Goal: Contribute content: Add original content to the website for others to see

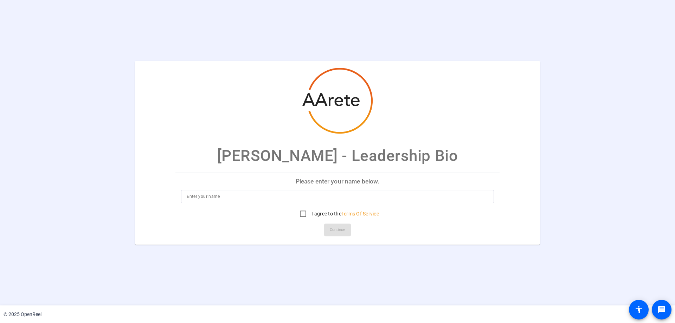
click at [228, 193] on input at bounding box center [338, 196] width 302 height 8
type input "[PERSON_NAME]"
click at [304, 215] on input "I agree to the Terms Of Service" at bounding box center [303, 214] width 14 height 14
checkbox input "true"
click at [326, 228] on span at bounding box center [337, 229] width 27 height 17
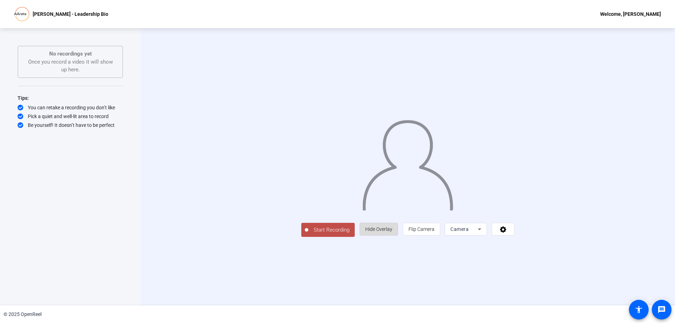
click at [392, 232] on span "Hide Overlay" at bounding box center [378, 229] width 27 height 6
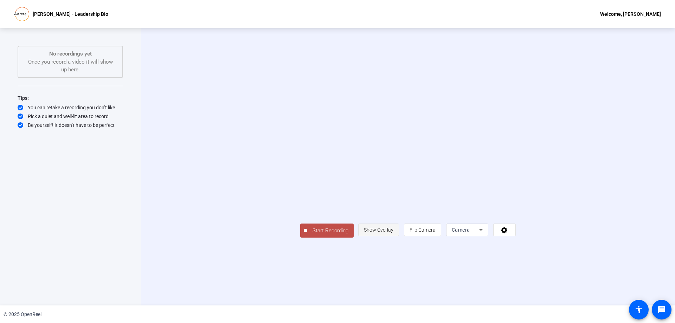
click at [393, 233] on span "Show Overlay" at bounding box center [379, 230] width 30 height 6
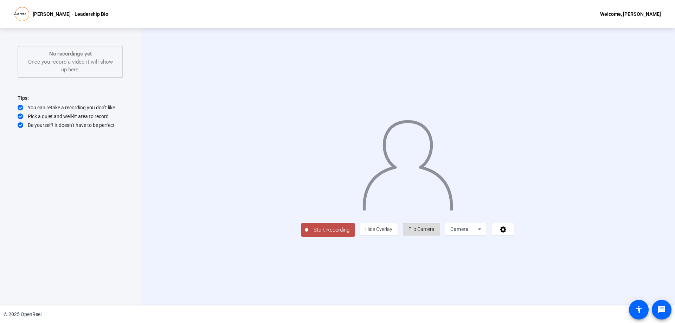
click at [434, 232] on span "Flip Camera" at bounding box center [421, 229] width 26 height 6
click at [514, 236] on button at bounding box center [503, 229] width 22 height 13
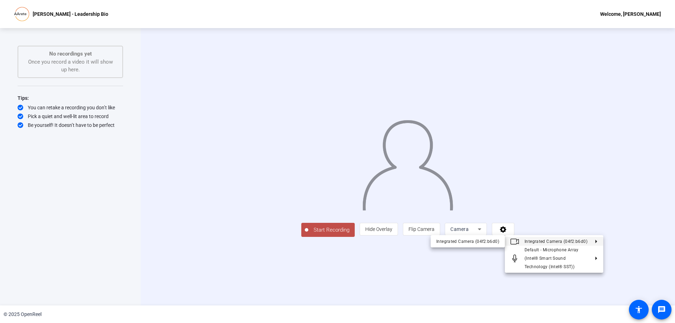
click at [112, 159] on div at bounding box center [337, 161] width 675 height 323
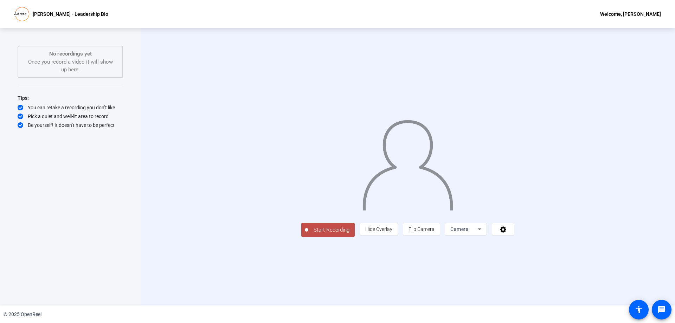
click at [308, 234] on span "Start Recording" at bounding box center [331, 230] width 46 height 8
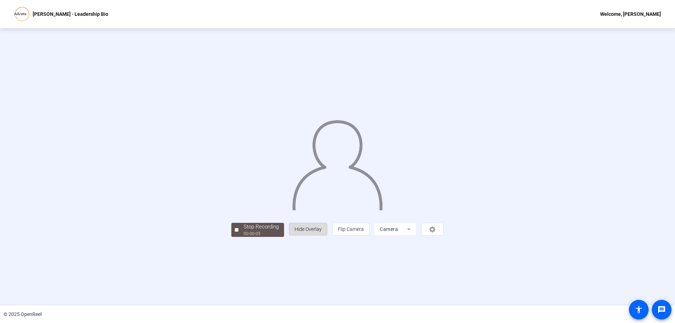
click at [322, 232] on span "Hide Overlay" at bounding box center [308, 229] width 27 height 6
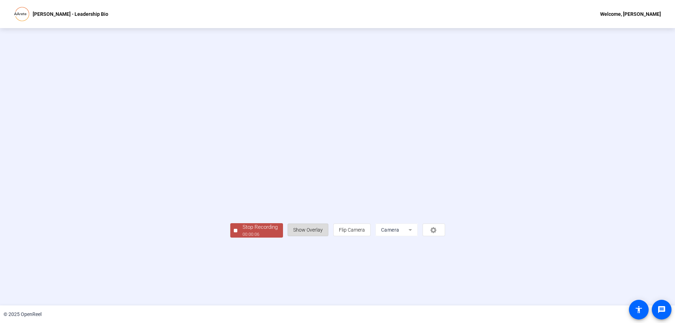
click at [323, 233] on span "Show Overlay" at bounding box center [308, 230] width 30 height 6
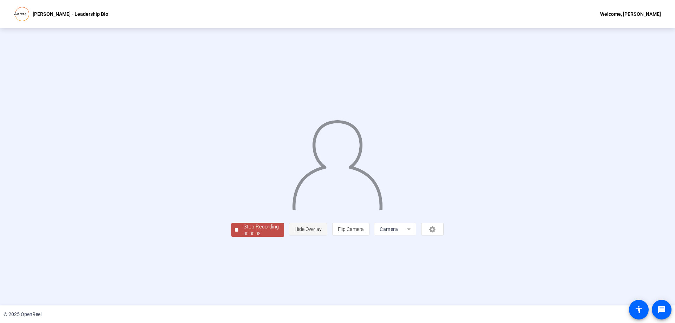
click at [322, 236] on span "Hide Overlay" at bounding box center [308, 229] width 27 height 13
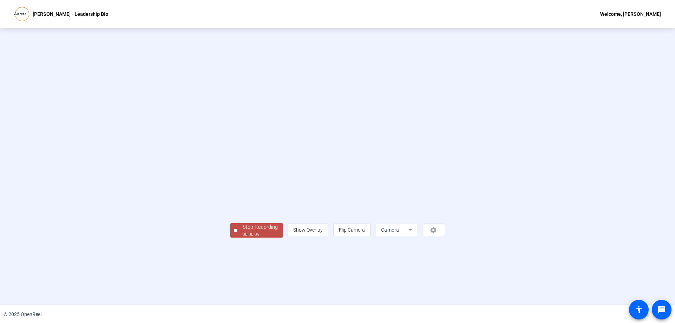
click at [243, 231] on div "Stop Recording" at bounding box center [260, 227] width 35 height 8
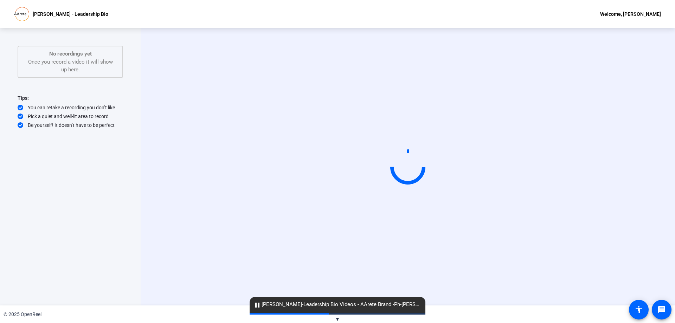
click at [339, 322] on span "▼" at bounding box center [337, 319] width 5 height 6
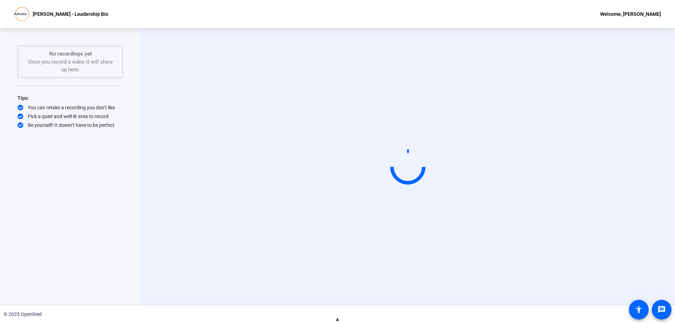
click at [339, 322] on span "▲" at bounding box center [337, 319] width 5 height 6
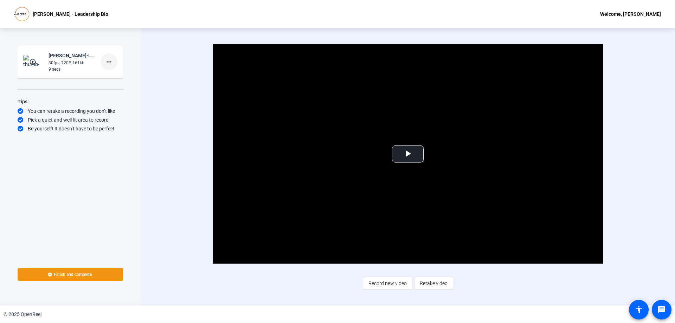
click at [112, 63] on mat-icon "more_horiz" at bounding box center [109, 62] width 8 height 8
click at [121, 74] on span "Delete clip" at bounding box center [120, 76] width 28 height 8
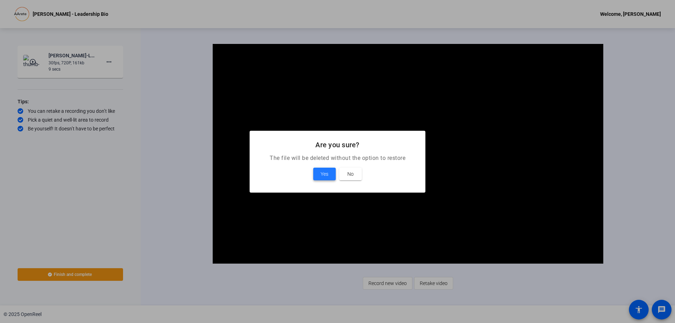
click at [320, 170] on span at bounding box center [324, 174] width 22 height 17
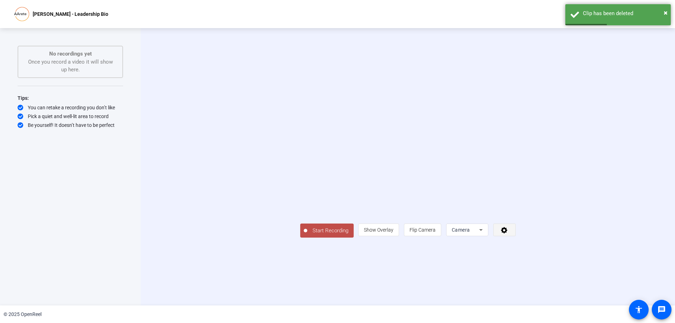
click at [516, 236] on button at bounding box center [504, 230] width 22 height 13
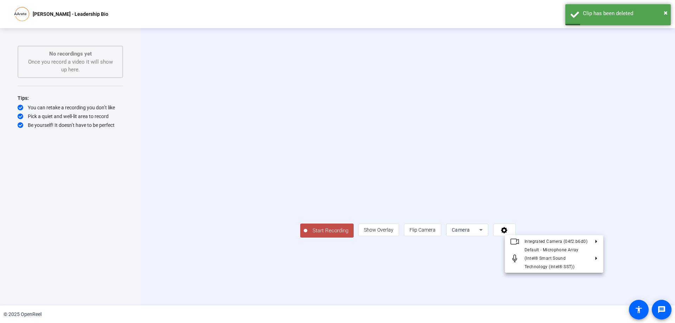
click at [662, 309] on div at bounding box center [337, 161] width 675 height 323
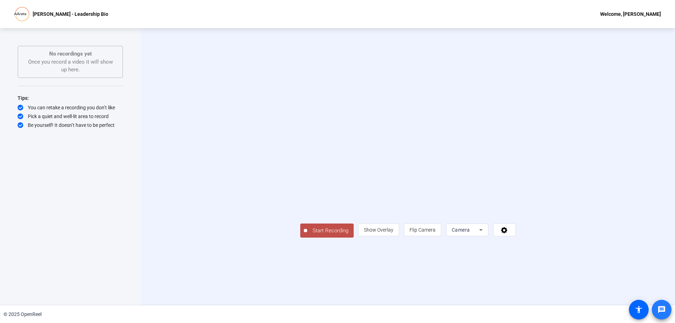
click at [662, 311] on mat-icon "message" at bounding box center [661, 309] width 8 height 8
click at [636, 22] on div "[PERSON_NAME] - Leadership Bio Welcome, [PERSON_NAME]" at bounding box center [337, 14] width 675 height 28
click at [86, 177] on div "Start Recording No recordings yet Once you record a video it will show up here.…" at bounding box center [70, 159] width 105 height 227
click at [393, 233] on span "Show Overlay" at bounding box center [379, 230] width 30 height 6
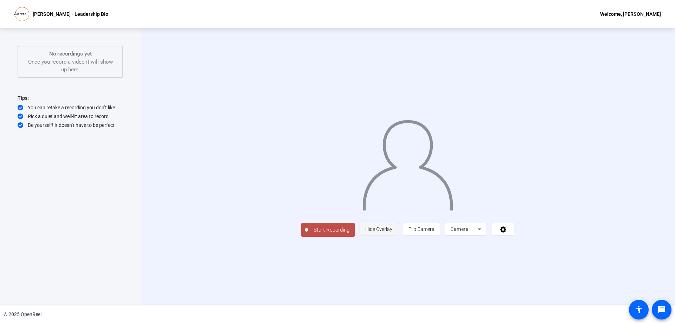
click at [392, 232] on span "Hide Overlay" at bounding box center [378, 229] width 27 height 6
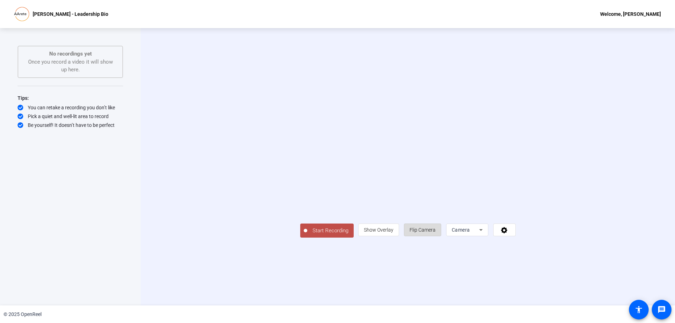
click at [436, 233] on span "Flip Camera" at bounding box center [423, 230] width 26 height 6
click at [507, 233] on icon at bounding box center [504, 230] width 6 height 6
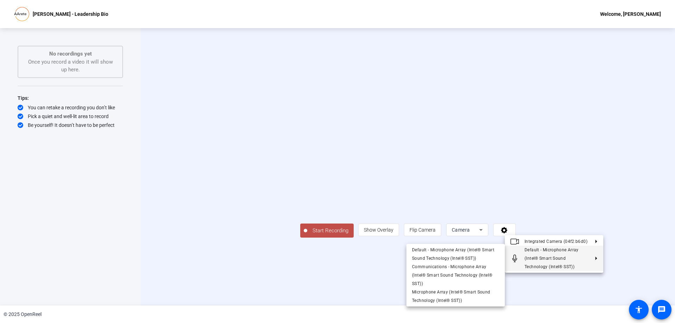
click at [548, 261] on span "Default - Microphone Array (Intel® Smart Sound Technology (Intel® SST))" at bounding box center [556, 258] width 65 height 25
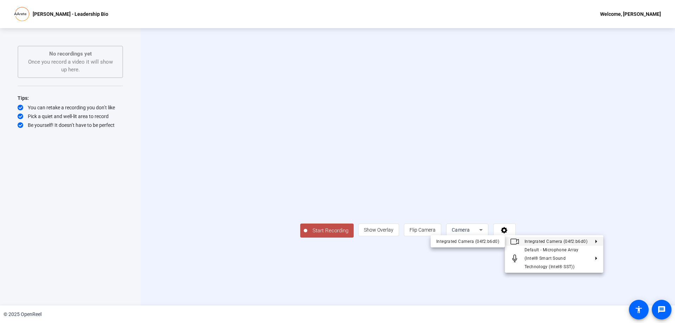
click at [549, 242] on span "Integrated Camera (04f2:b6d0)" at bounding box center [555, 241] width 63 height 5
click at [649, 154] on div at bounding box center [337, 161] width 675 height 323
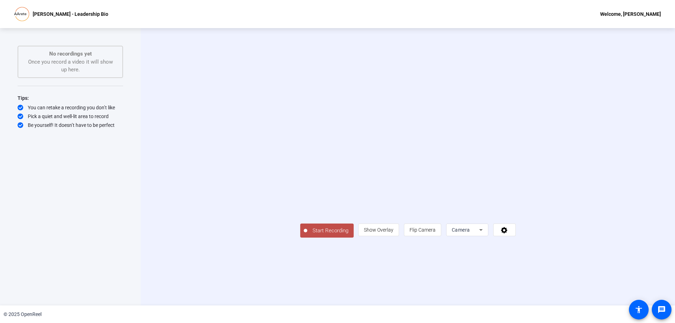
click at [482, 96] on video at bounding box center [407, 156] width 215 height 121
click at [64, 172] on div "Start Recording No recordings yet Once you record a video it will show up here.…" at bounding box center [70, 159] width 105 height 227
